Goal: Task Accomplishment & Management: Manage account settings

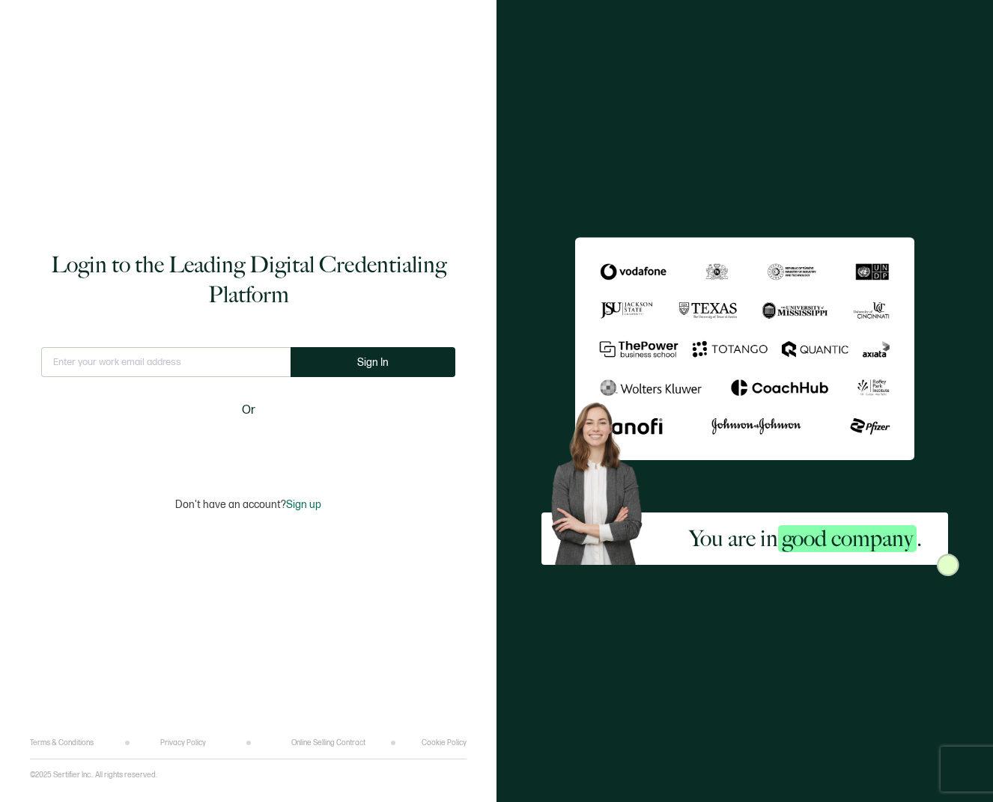
click at [227, 358] on input "text" at bounding box center [165, 362] width 249 height 30
type input "[EMAIL_ADDRESS][DOMAIN_NAME]"
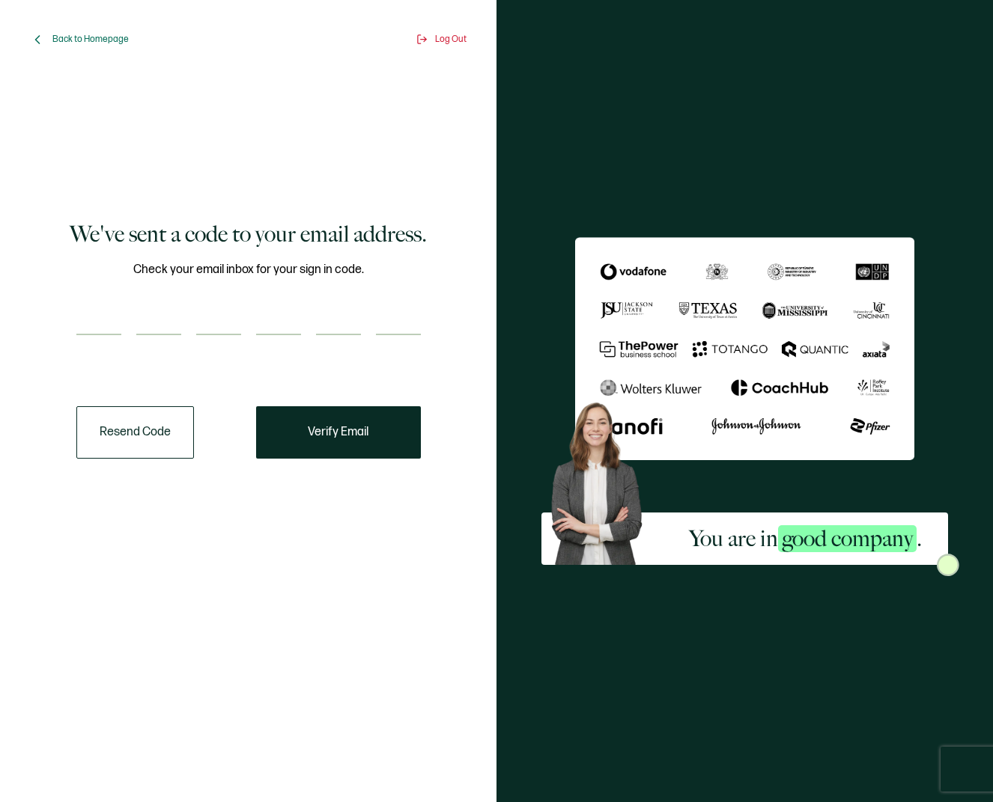
click at [83, 324] on input "number" at bounding box center [98, 320] width 45 height 30
paste input "8"
type input "8"
type input "5"
type input "9"
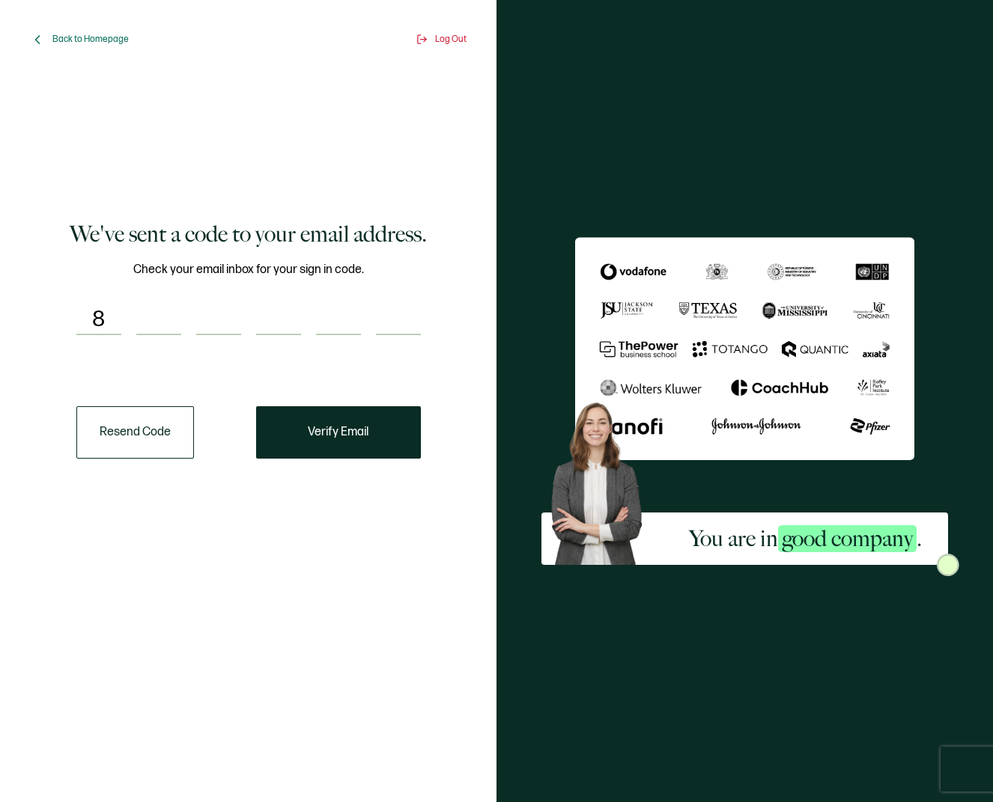
type input "5"
type input "8"
type input "2"
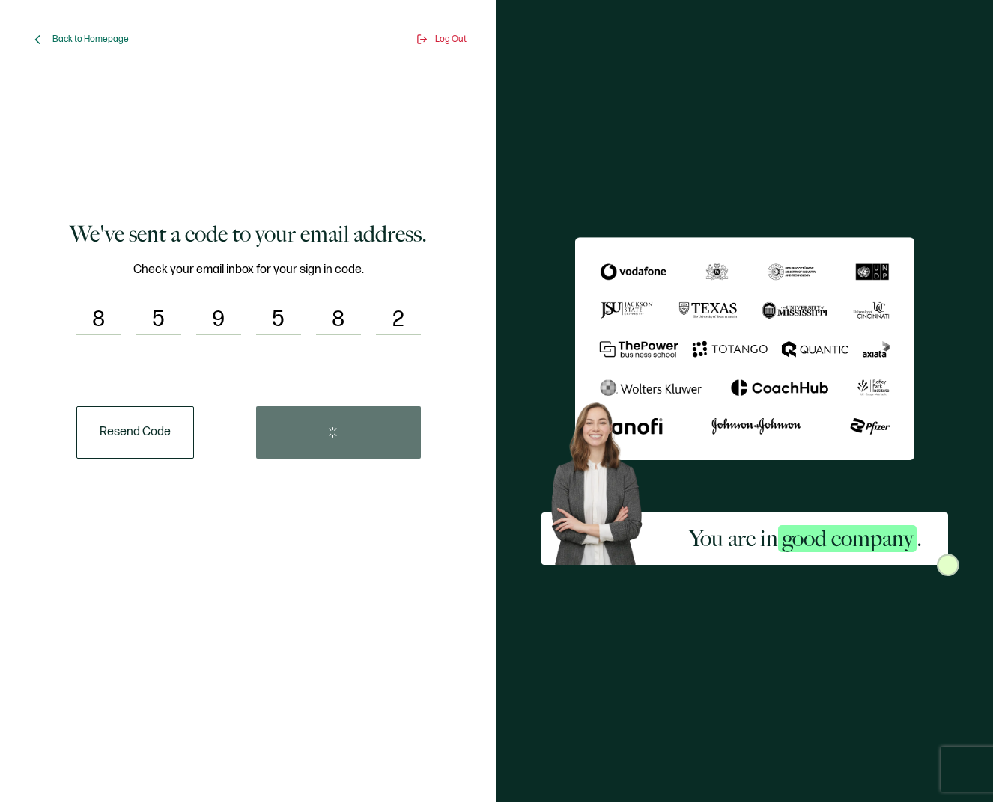
click at [368, 441] on div "Resend Code" at bounding box center [248, 432] width 344 height 52
click at [365, 445] on button "Verify Email" at bounding box center [338, 432] width 165 height 52
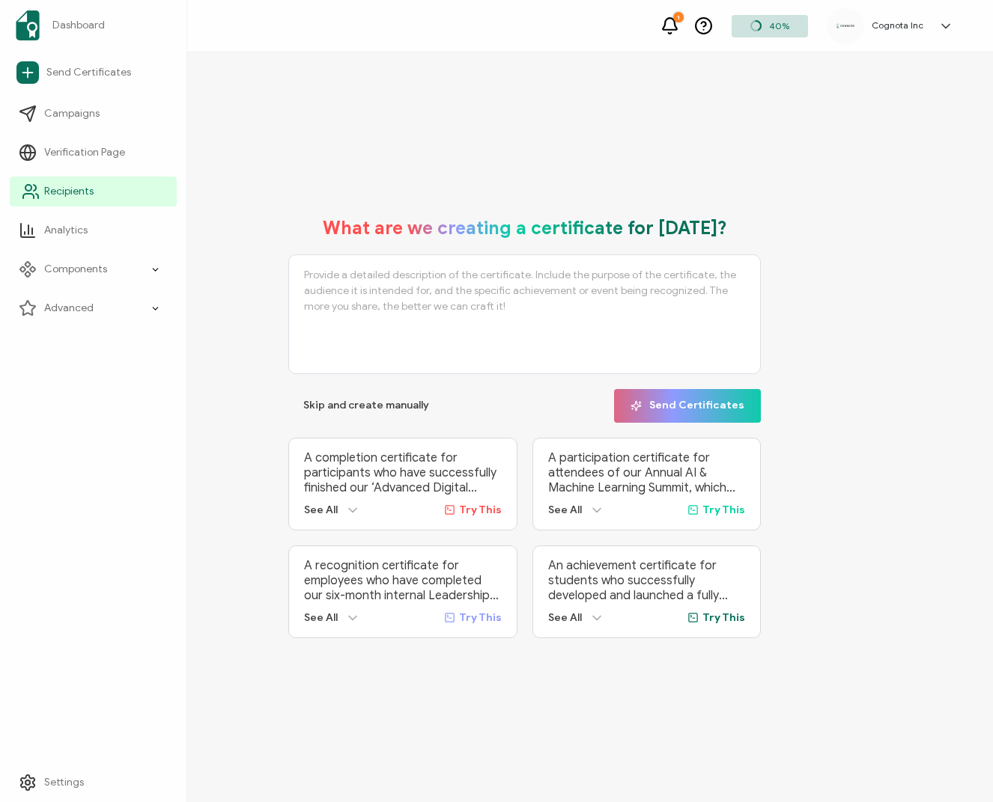
click at [80, 192] on span "Recipients" at bounding box center [68, 191] width 49 height 15
click at [83, 195] on span "Recipients" at bounding box center [68, 191] width 49 height 15
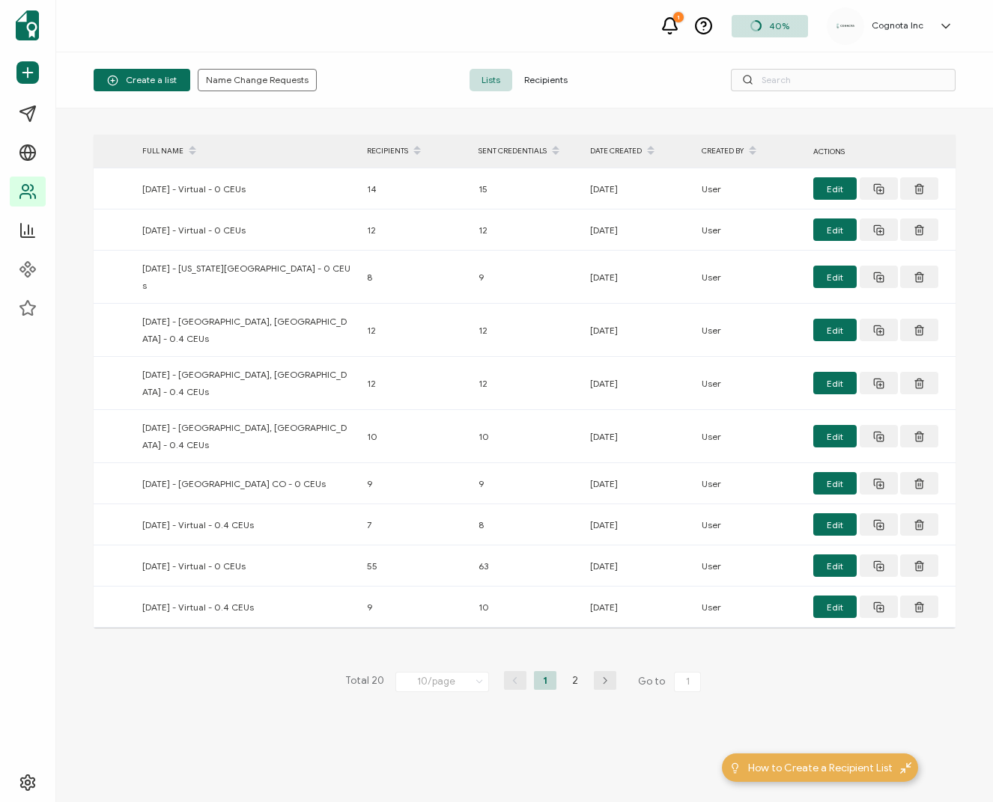
click at [600, 680] on icon "button" at bounding box center [605, 681] width 22 height 9
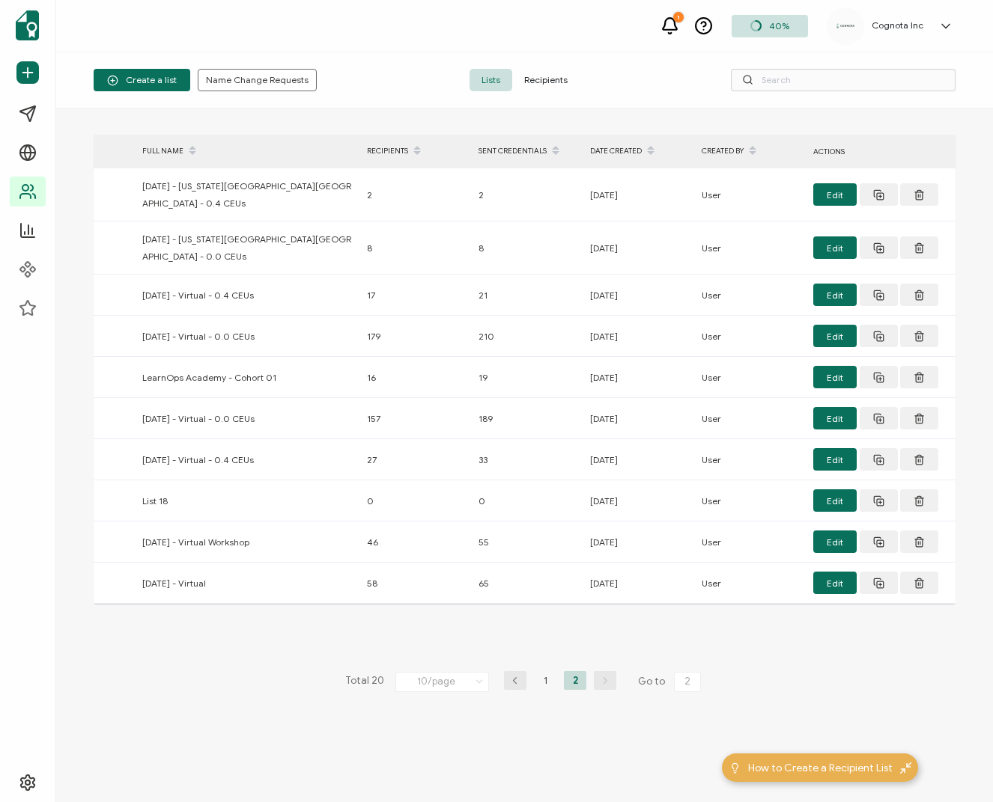
click at [543, 73] on span "Recipients" at bounding box center [545, 80] width 67 height 22
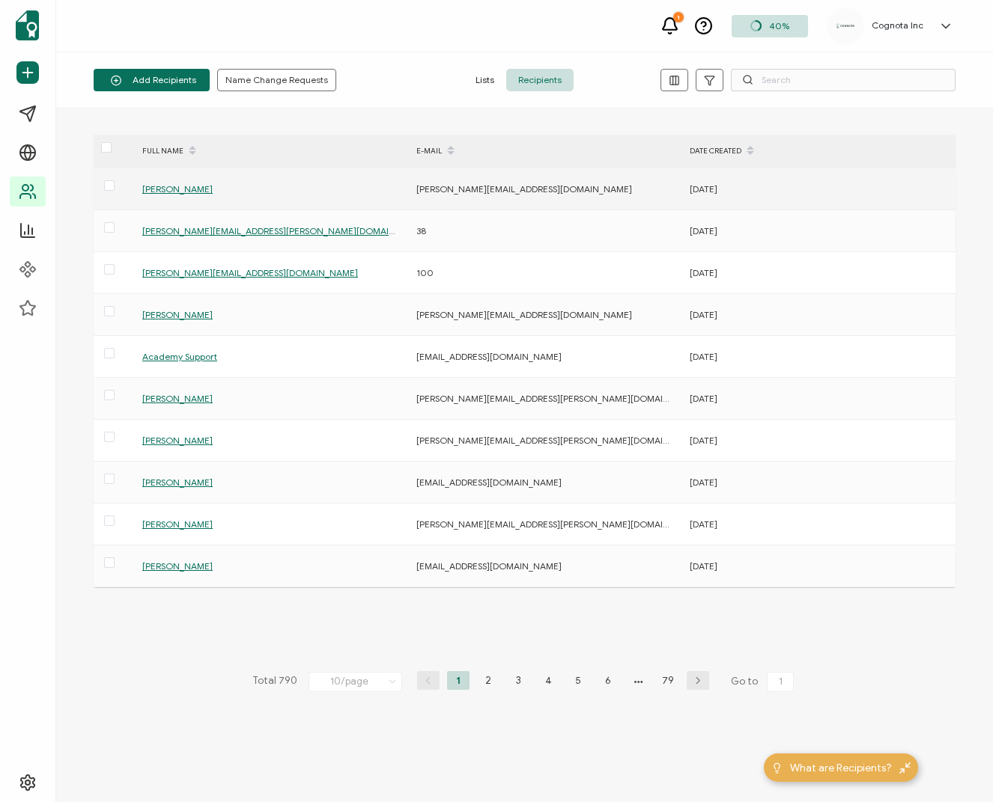
click at [165, 188] on span "[PERSON_NAME]" at bounding box center [177, 188] width 70 height 11
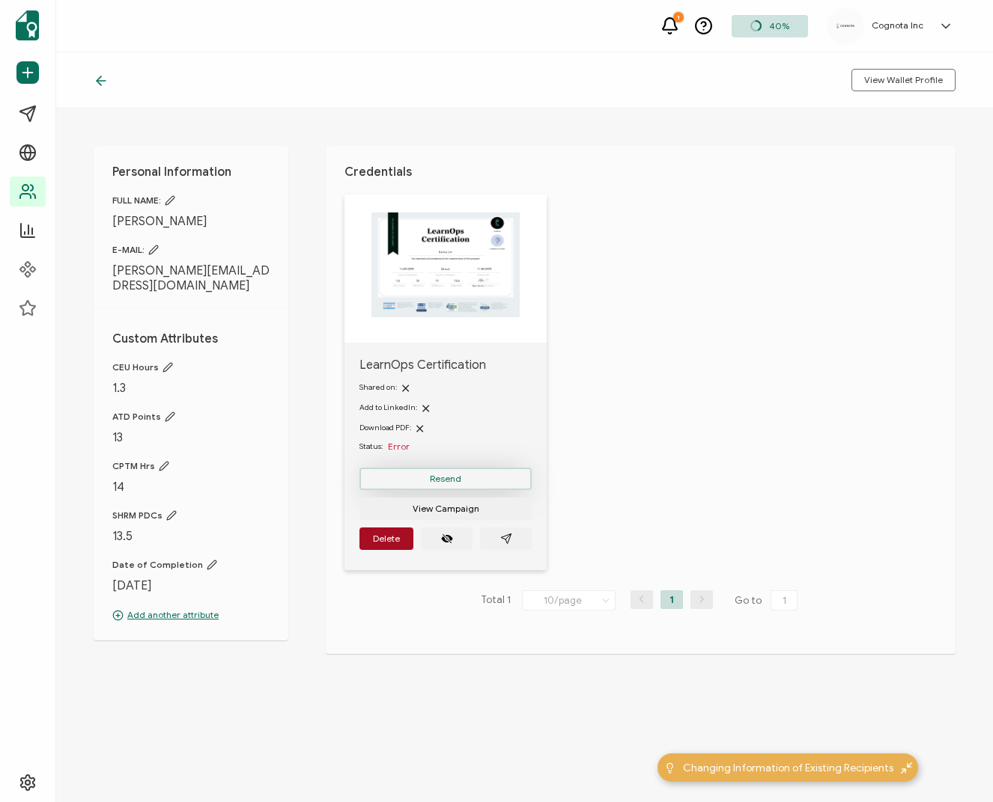
click at [447, 475] on span "Resend" at bounding box center [445, 479] width 31 height 9
drag, startPoint x: 392, startPoint y: 448, endPoint x: 381, endPoint y: 448, distance: 10.5
click at [392, 448] on span "Error" at bounding box center [399, 446] width 22 height 11
click at [477, 251] on img at bounding box center [445, 265] width 148 height 105
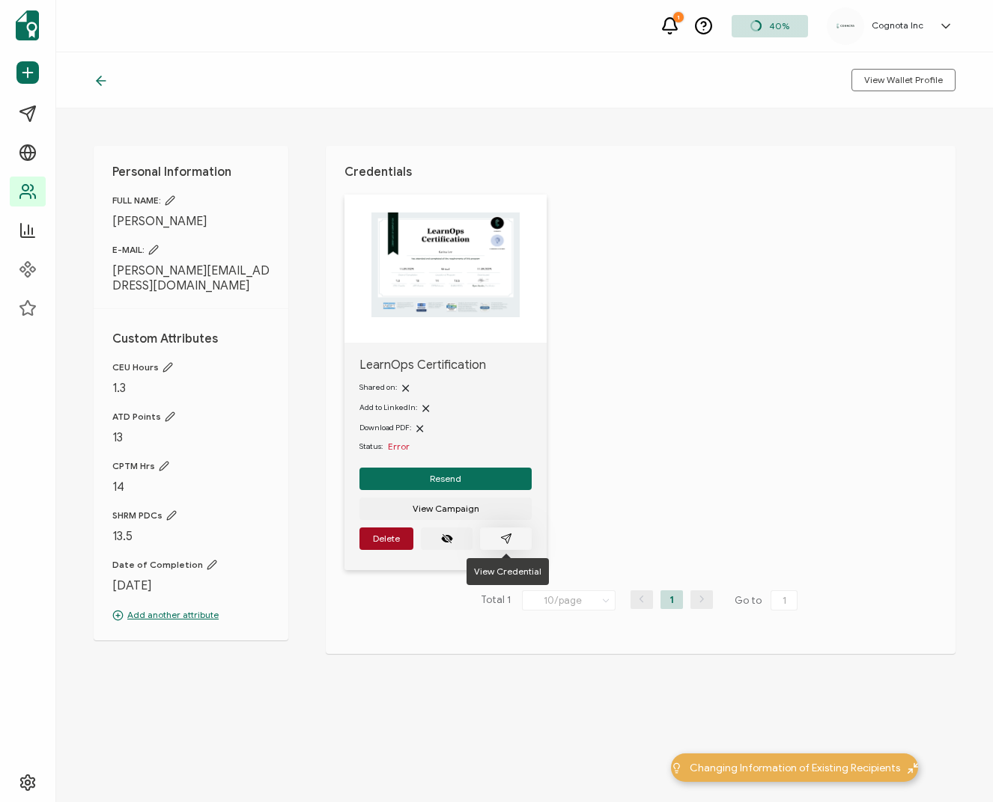
click at [506, 537] on icon "paper plane outline" at bounding box center [506, 539] width 12 height 12
click at [454, 480] on span "Resend" at bounding box center [445, 479] width 31 height 9
click at [449, 237] on img at bounding box center [445, 265] width 148 height 105
drag, startPoint x: 623, startPoint y: 292, endPoint x: 608, endPoint y: 296, distance: 15.4
click at [620, 295] on div "LearnOps Certification Shared on: Add to LinkedIn: Download PDF: Status: Error …" at bounding box center [649, 392] width 611 height 395
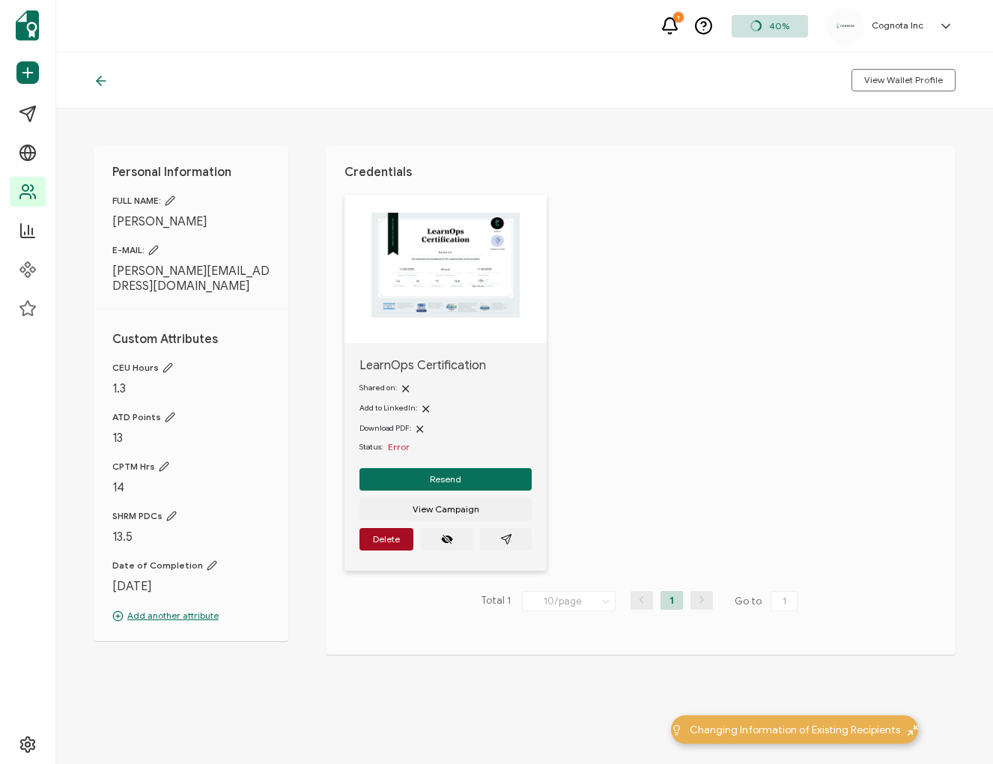
click at [148, 272] on span "[PERSON_NAME][EMAIL_ADDRESS][DOMAIN_NAME]" at bounding box center [190, 279] width 157 height 30
drag, startPoint x: 150, startPoint y: 247, endPoint x: 171, endPoint y: 266, distance: 28.1
click at [150, 247] on icon at bounding box center [153, 250] width 10 height 10
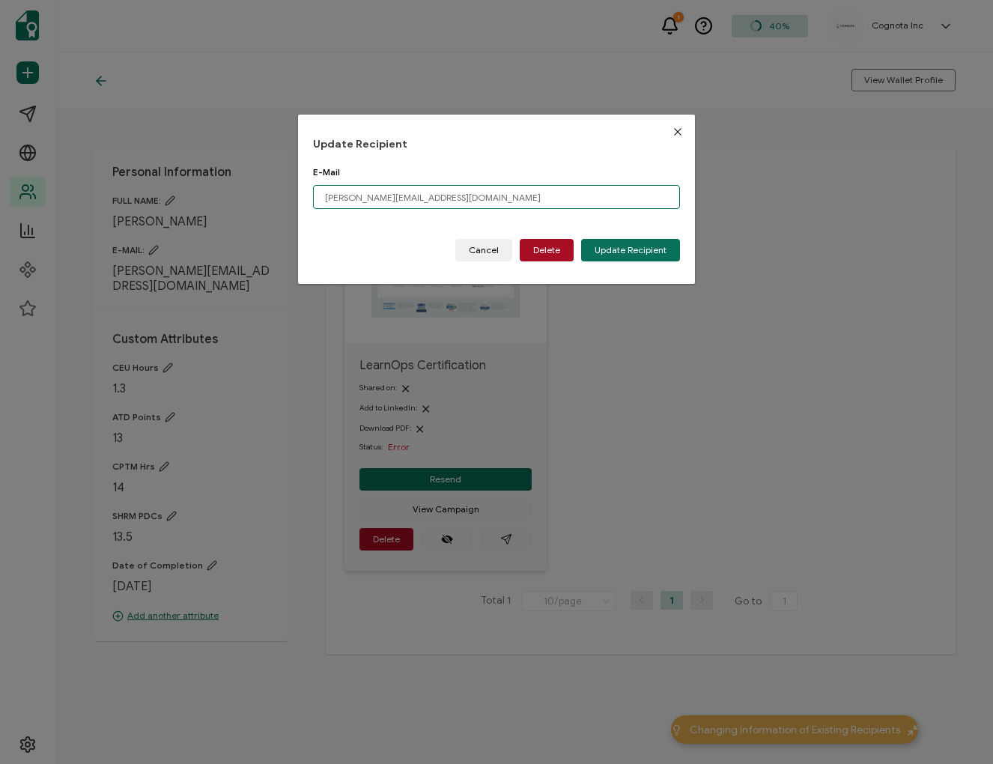
drag, startPoint x: 347, startPoint y: 198, endPoint x: 348, endPoint y: 212, distance: 13.6
click at [347, 199] on input "[PERSON_NAME][EMAIL_ADDRESS][DOMAIN_NAME]" at bounding box center [496, 197] width 367 height 24
click at [667, 250] on button "Update Recipient" at bounding box center [630, 250] width 99 height 22
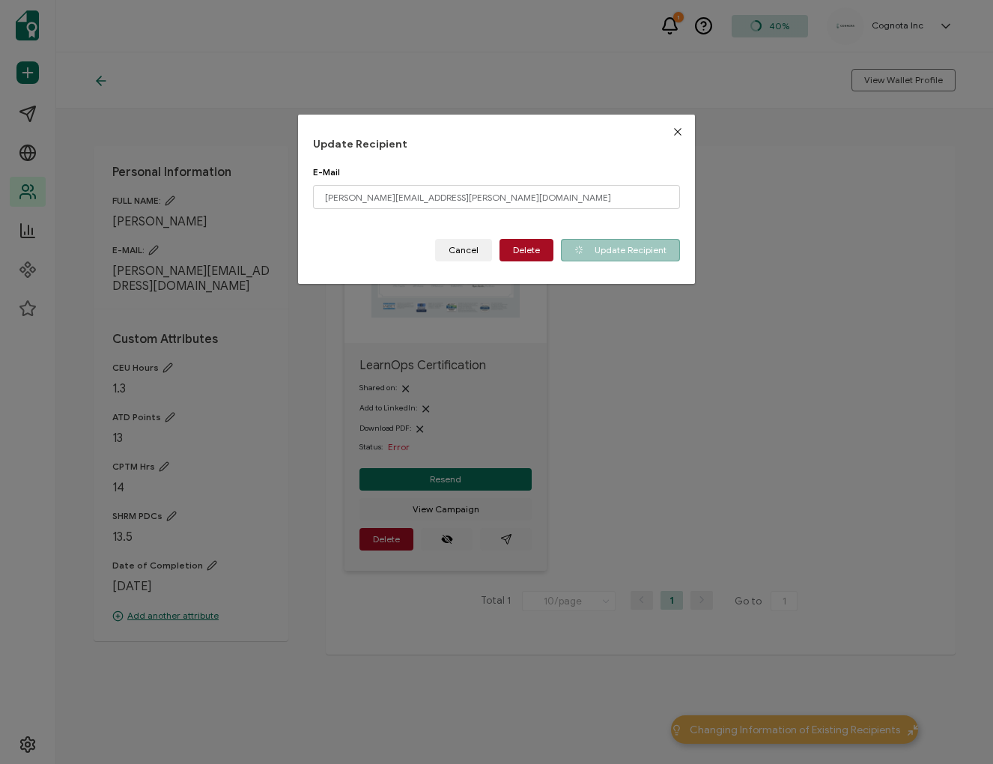
type input "[PERSON_NAME][EMAIL_ADDRESS][DOMAIN_NAME]"
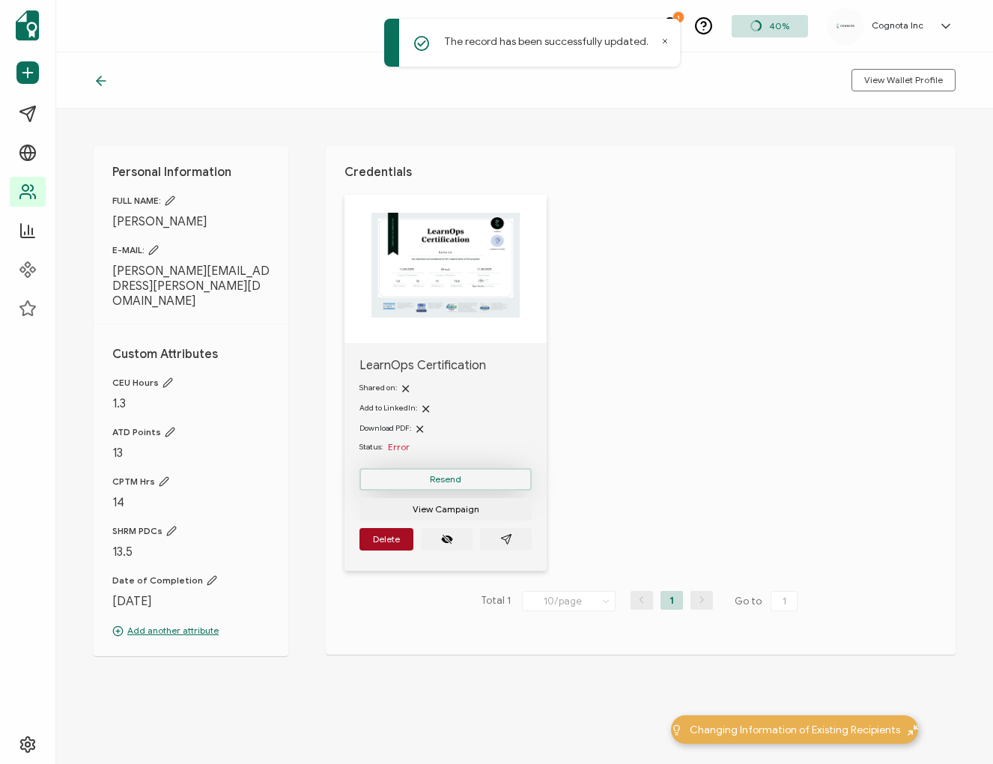
click at [493, 480] on button "Resend" at bounding box center [445, 479] width 172 height 22
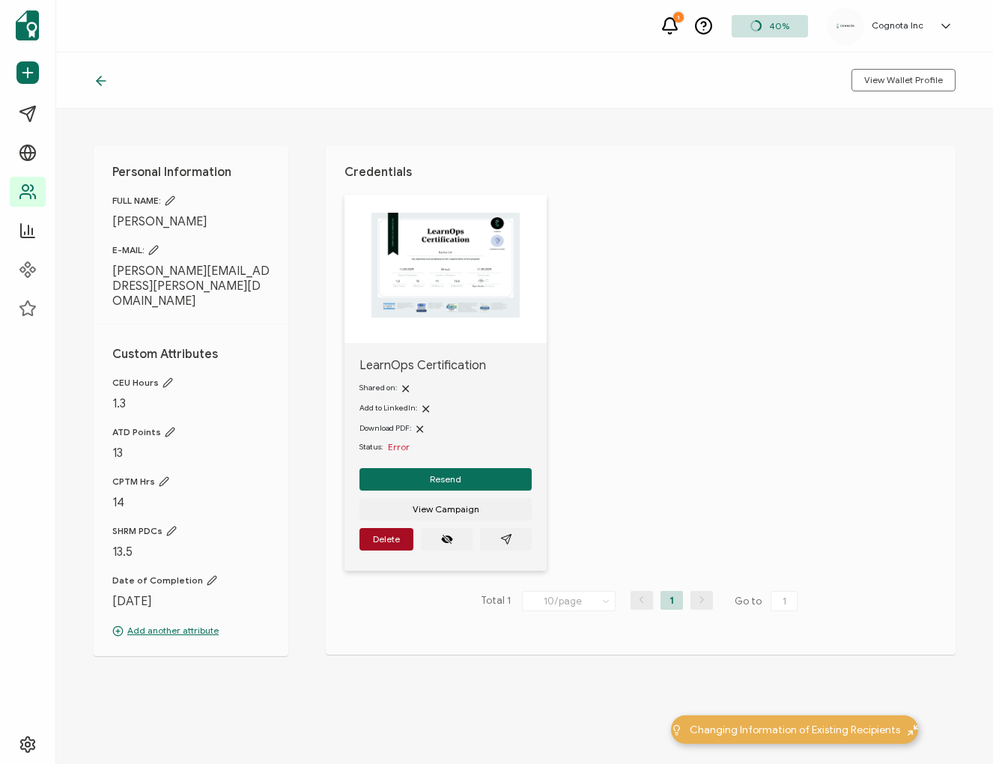
drag, startPoint x: 382, startPoint y: 472, endPoint x: 633, endPoint y: 505, distance: 253.8
click at [382, 472] on button "Resend" at bounding box center [445, 479] width 172 height 22
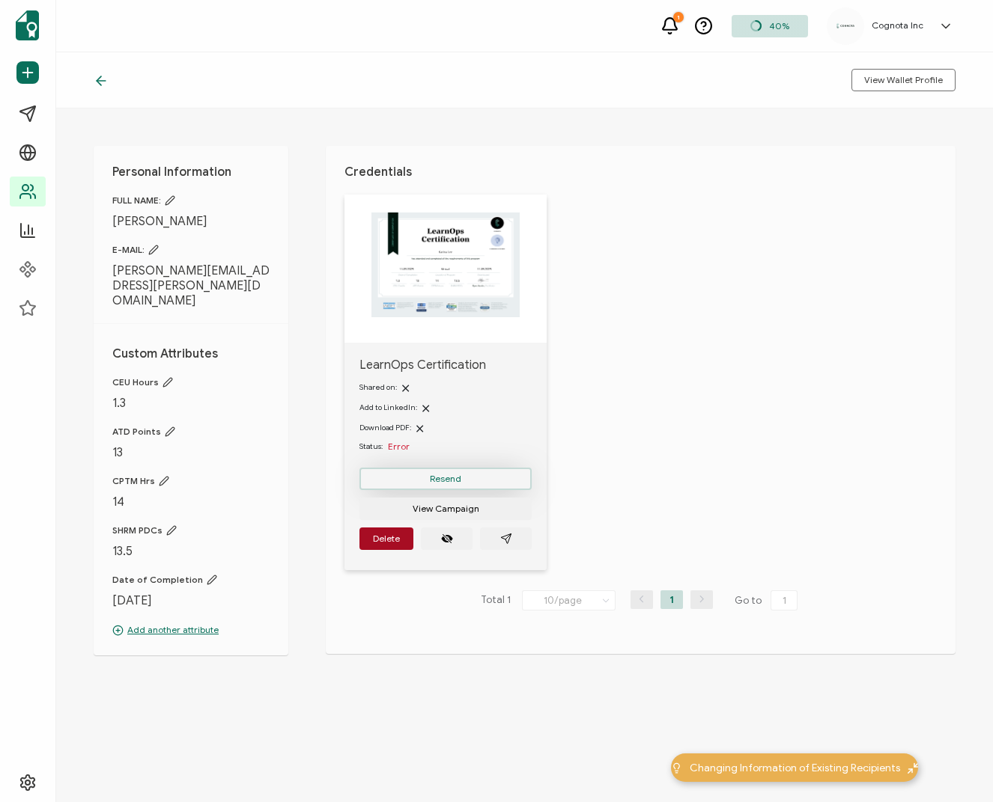
click at [432, 481] on span "Resend" at bounding box center [445, 479] width 31 height 9
click at [674, 478] on div "LearnOps Certification Shared on: Add to LinkedIn: Download PDF: Status: Error …" at bounding box center [649, 392] width 611 height 395
